Goal: Task Accomplishment & Management: Manage account settings

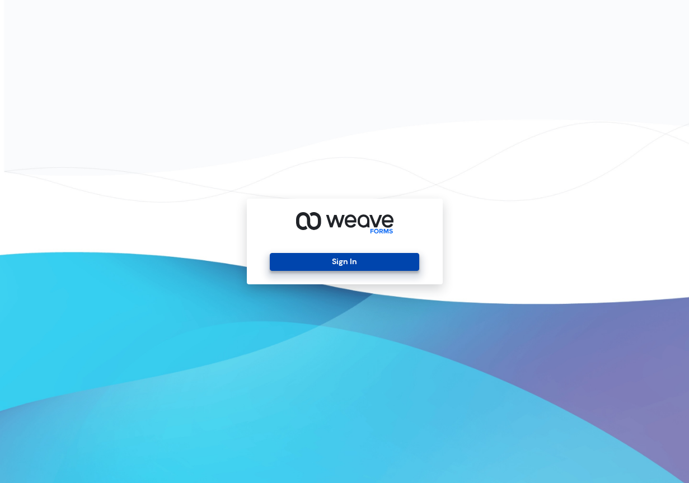
click at [359, 265] on button "Sign In" at bounding box center [344, 262] width 149 height 18
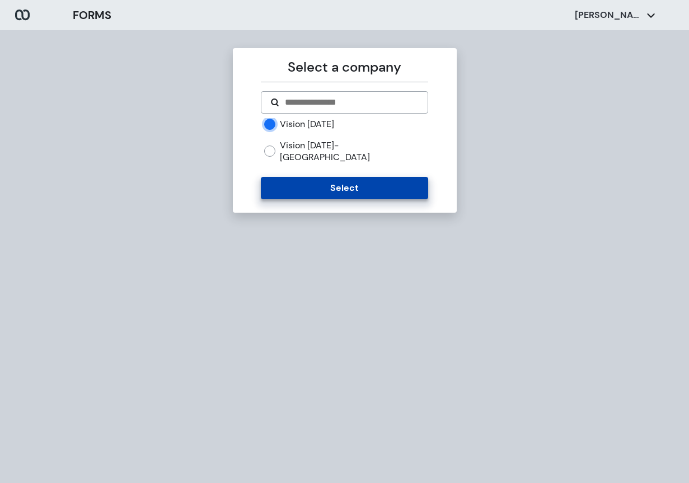
click at [379, 180] on button "Select" at bounding box center [344, 188] width 167 height 22
